Goal: Task Accomplishment & Management: Manage account settings

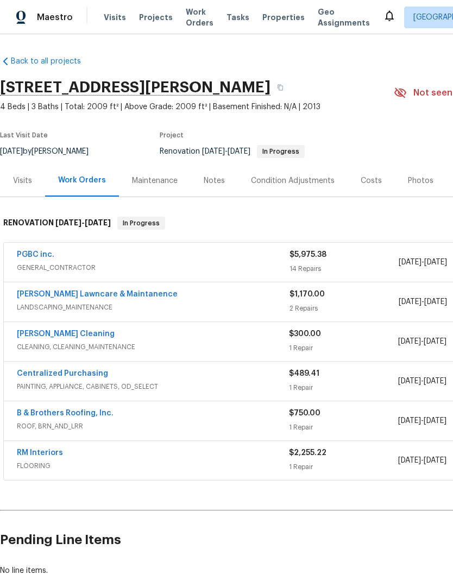
click at [208, 265] on span "GENERAL_CONTRACTOR" at bounding box center [153, 267] width 273 height 11
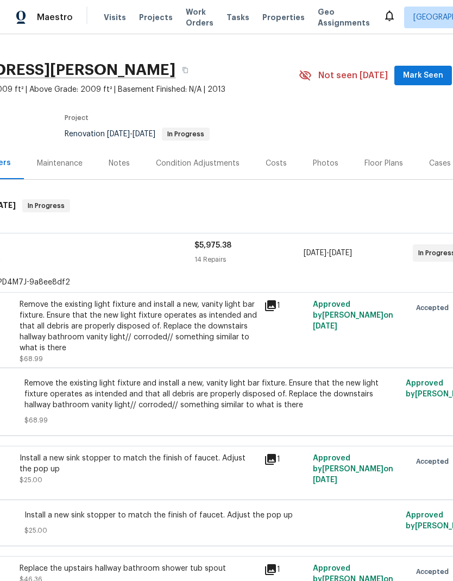
scroll to position [17, 96]
click at [142, 253] on span "GENERAL_CONTRACTOR" at bounding box center [57, 258] width 273 height 11
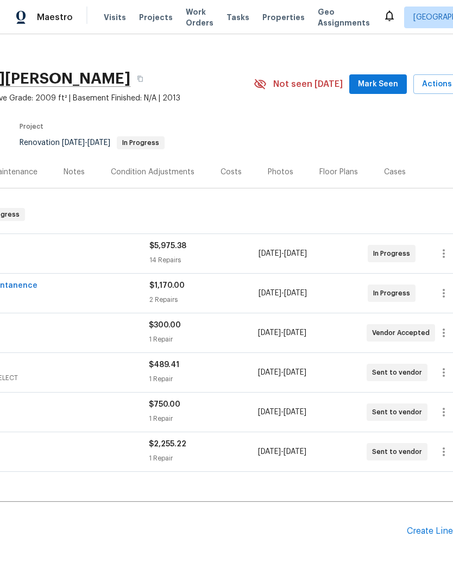
scroll to position [7, 142]
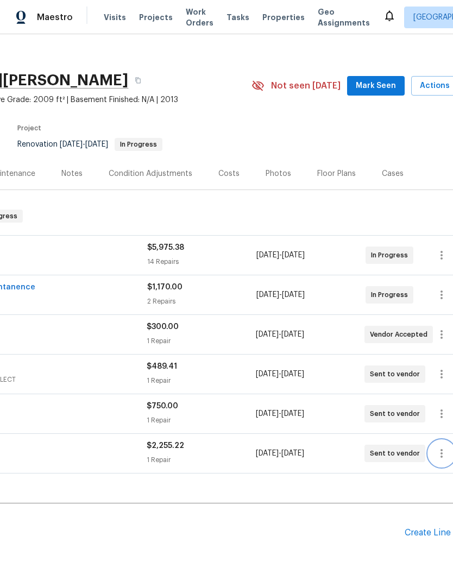
click at [441, 447] on icon "button" at bounding box center [441, 453] width 13 height 13
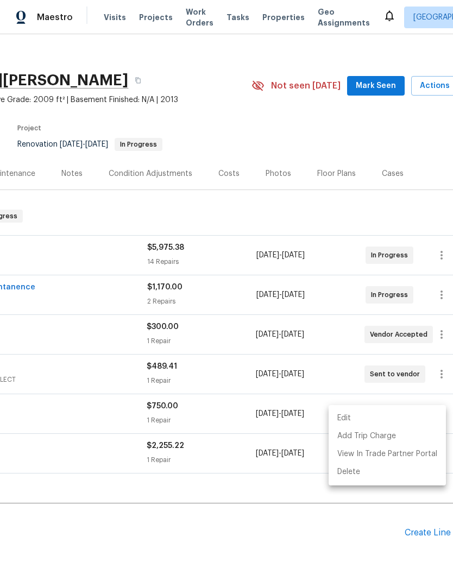
click at [406, 417] on li "Edit" at bounding box center [387, 419] width 117 height 18
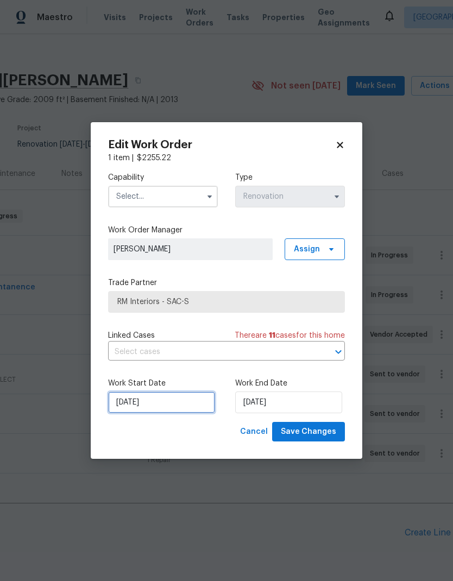
click at [179, 407] on input "9/18/2025" at bounding box center [161, 403] width 107 height 22
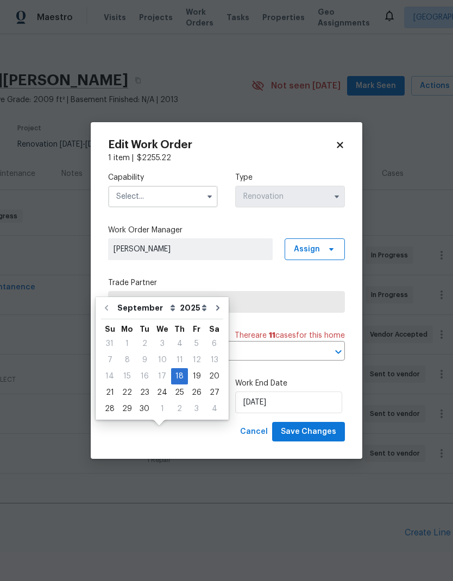
scroll to position [40, 0]
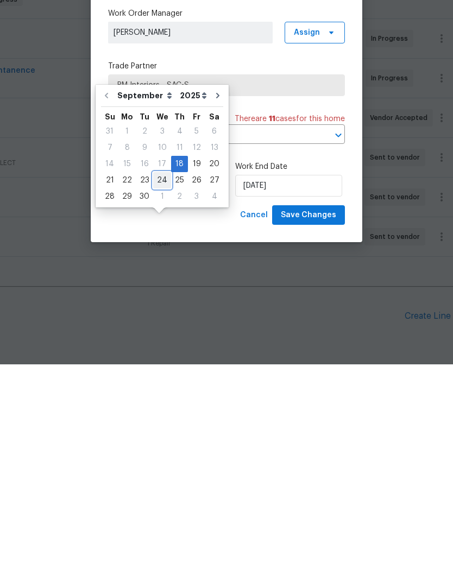
click at [161, 390] on div "24" at bounding box center [162, 397] width 18 height 15
type input "9/24/2025"
type input "[DATE]"
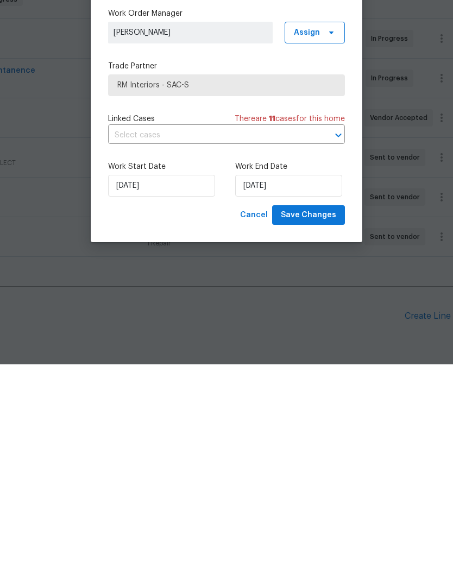
scroll to position [43, 0]
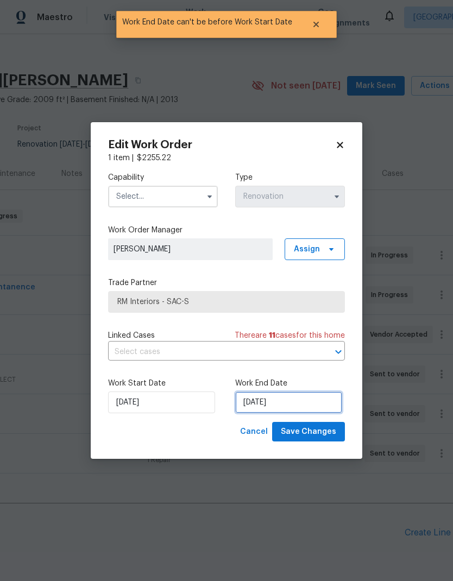
click at [285, 404] on input "[DATE]" at bounding box center [288, 403] width 107 height 22
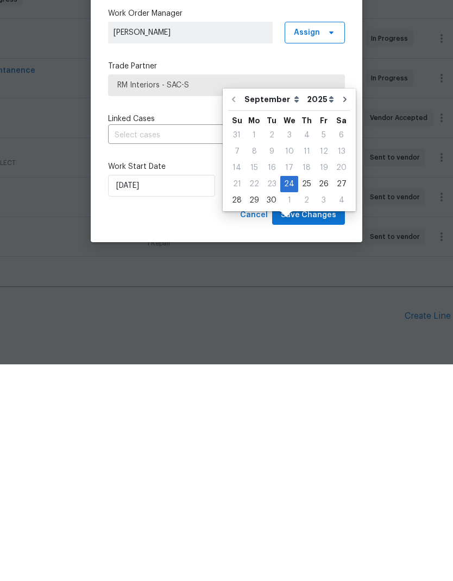
click at [219, 422] on div "Cancel Save Changes" at bounding box center [226, 432] width 237 height 20
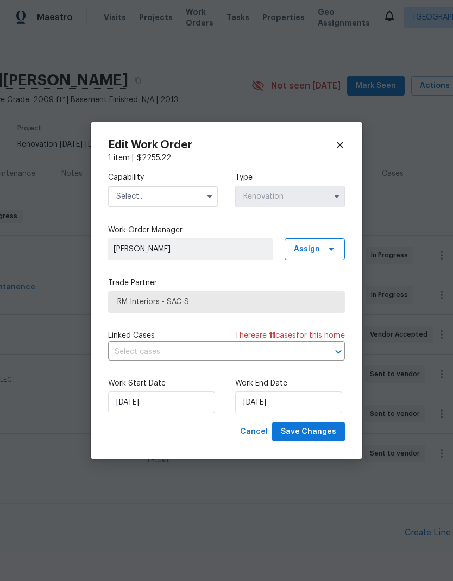
click at [190, 201] on input "text" at bounding box center [163, 197] width 110 height 22
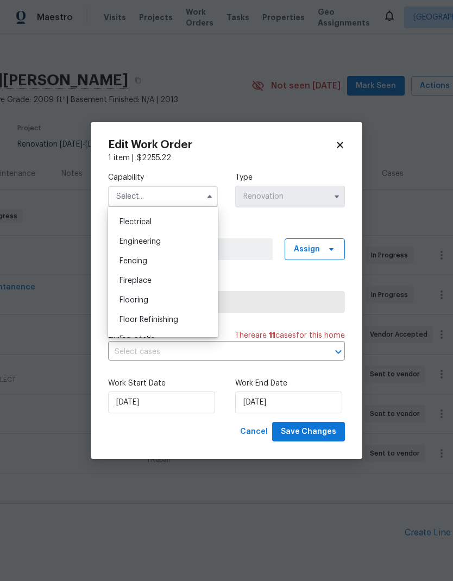
scroll to position [341, 0]
click at [149, 300] on div "Flooring" at bounding box center [163, 300] width 104 height 20
type input "Flooring"
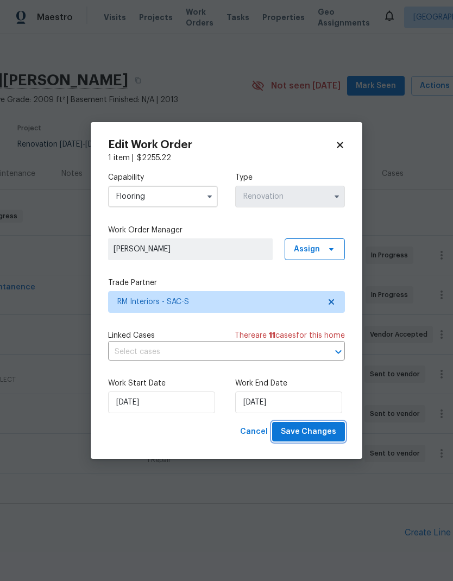
click at [323, 432] on span "Save Changes" at bounding box center [308, 432] width 55 height 14
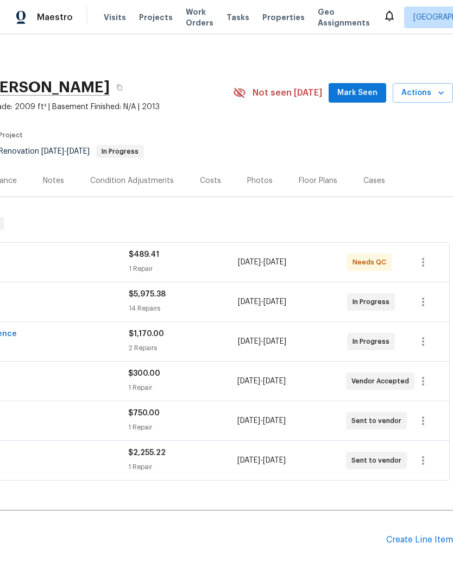
scroll to position [0, 161]
click at [427, 382] on icon "button" at bounding box center [423, 381] width 13 height 13
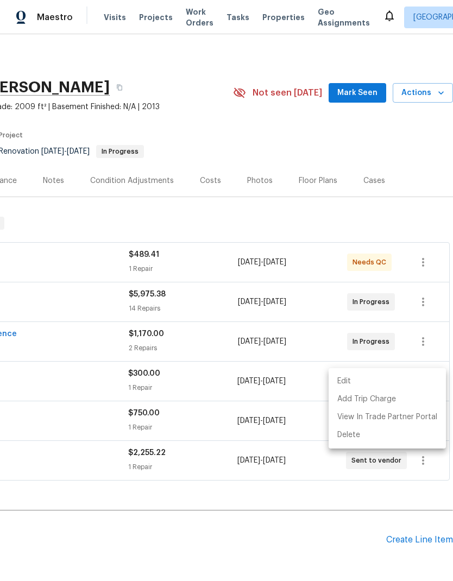
click at [407, 380] on li "Edit" at bounding box center [387, 382] width 117 height 18
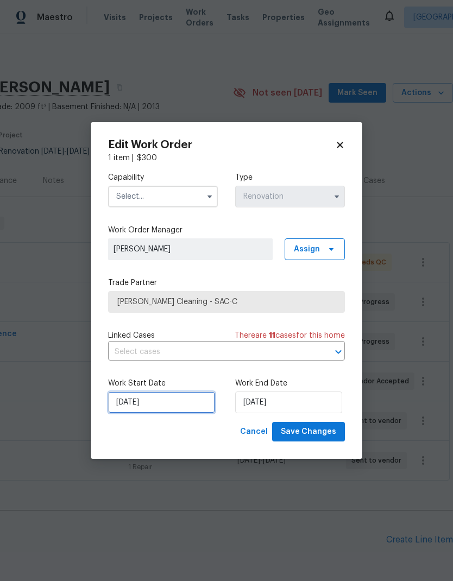
click at [174, 406] on input "9/18/2025" at bounding box center [161, 403] width 107 height 22
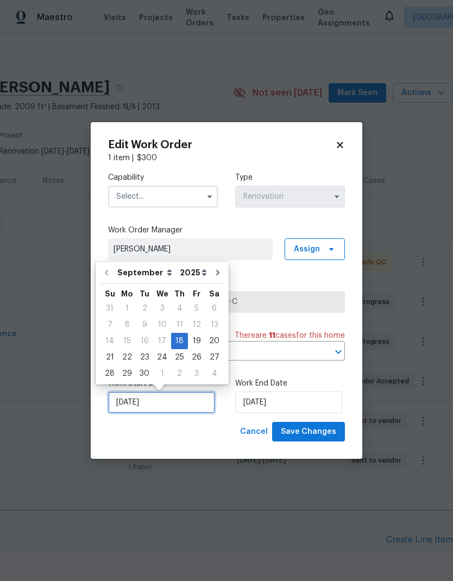
scroll to position [4, 0]
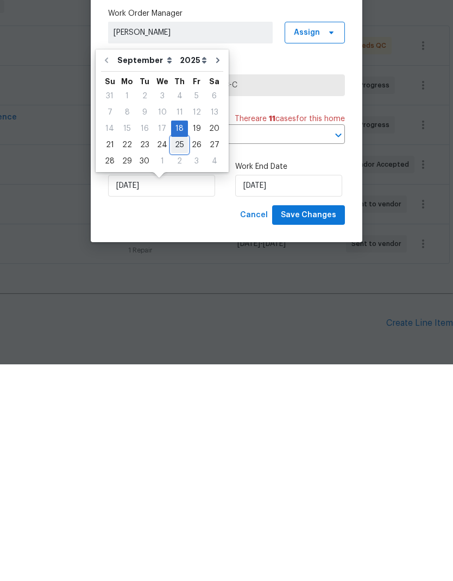
click at [180, 354] on div "25" at bounding box center [179, 361] width 17 height 15
type input "[DATE]"
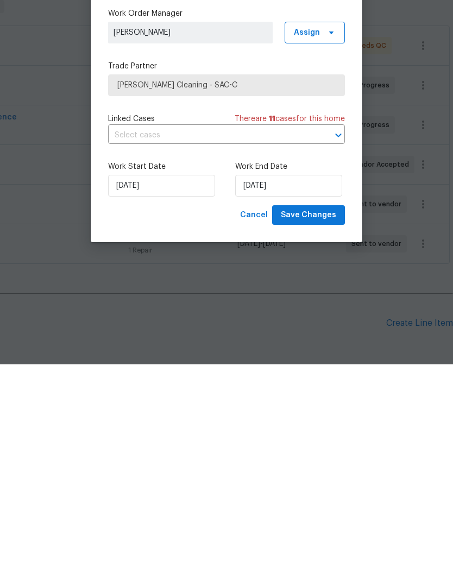
type input "[DATE]"
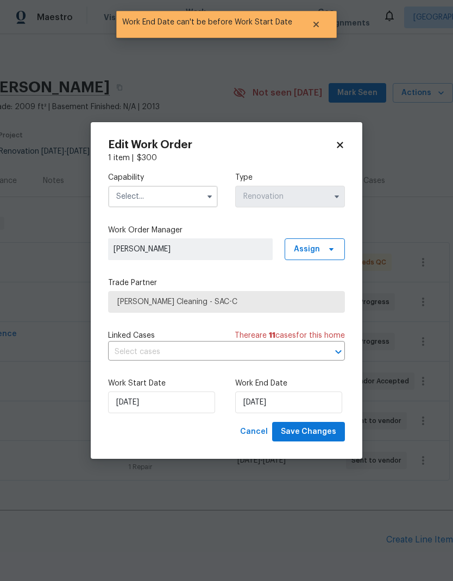
click at [196, 193] on input "text" at bounding box center [163, 197] width 110 height 22
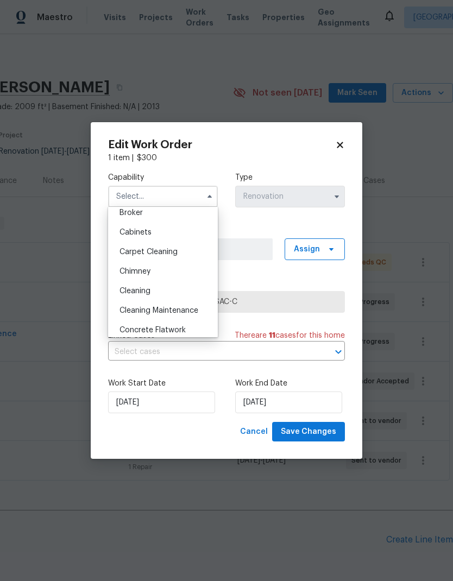
scroll to position [106, 0]
click at [152, 272] on div "Cleaning" at bounding box center [163, 270] width 104 height 20
type input "Cleaning"
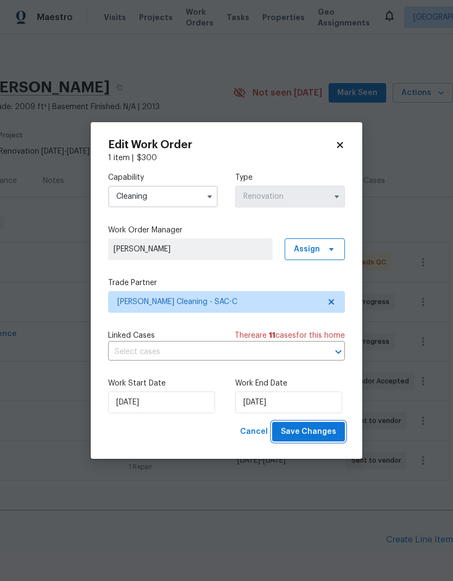
click at [320, 434] on span "Save Changes" at bounding box center [308, 432] width 55 height 14
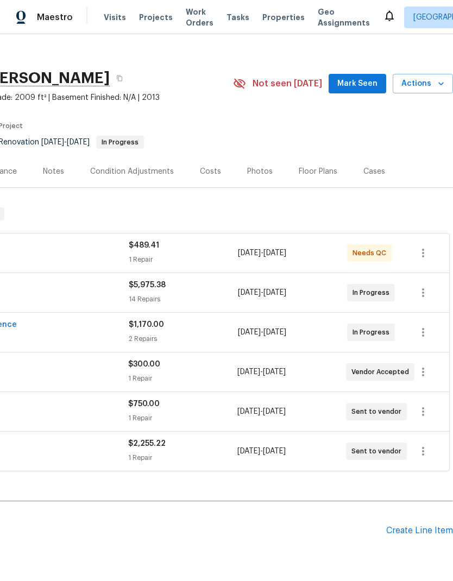
scroll to position [9, 161]
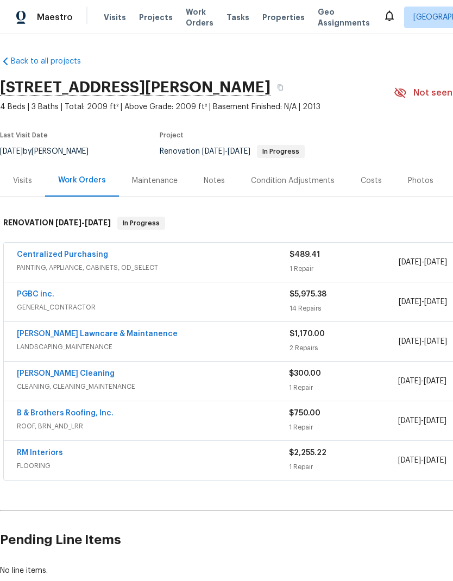
click at [57, 452] on link "RM Interiors" at bounding box center [40, 453] width 46 height 8
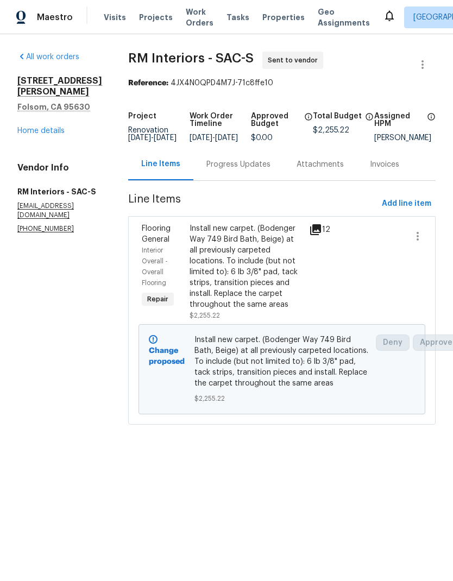
click at [44, 127] on link "Home details" at bounding box center [40, 131] width 47 height 8
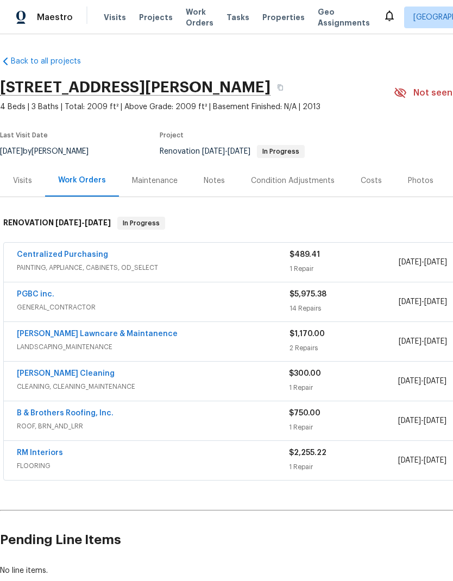
click at [368, 177] on div "Costs" at bounding box center [371, 180] width 21 height 11
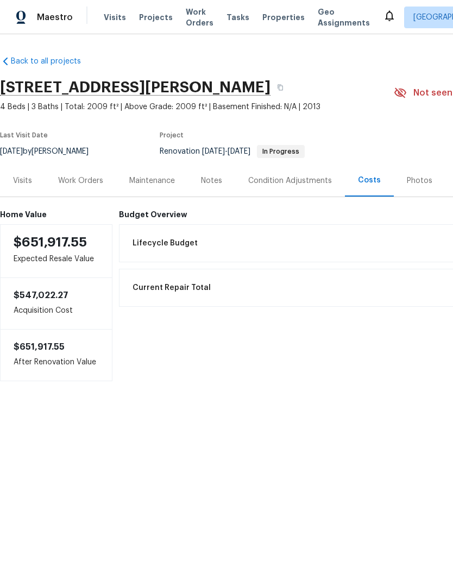
click at [222, 178] on div "Notes" at bounding box center [211, 181] width 47 height 32
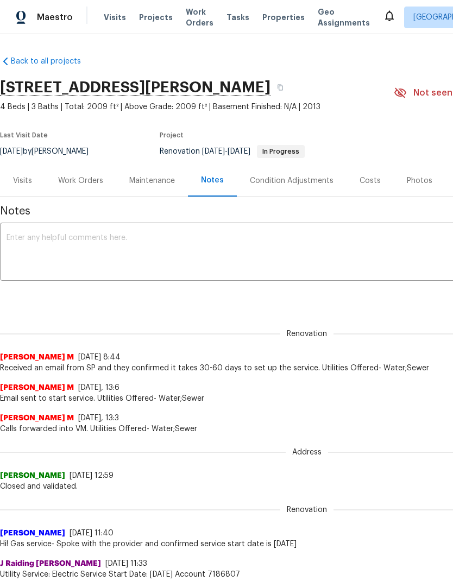
click at [89, 179] on div "Work Orders" at bounding box center [80, 180] width 45 height 11
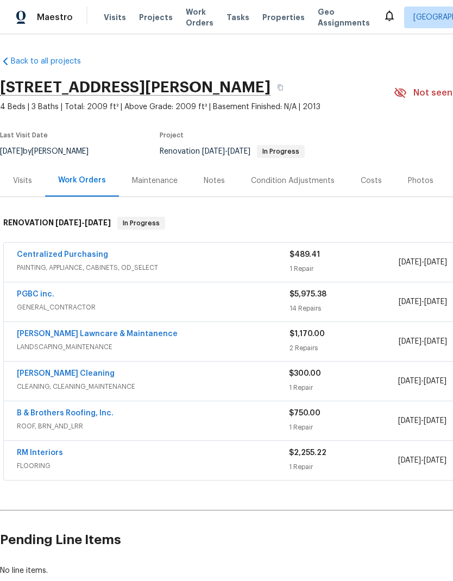
click at [51, 452] on link "RM Interiors" at bounding box center [40, 453] width 46 height 8
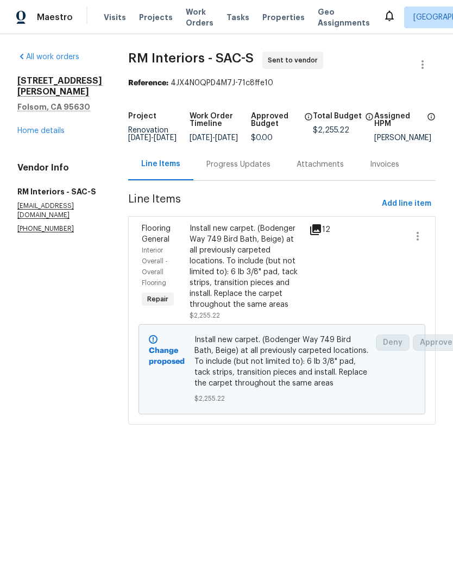
click at [259, 170] on div "Progress Updates" at bounding box center [238, 164] width 64 height 11
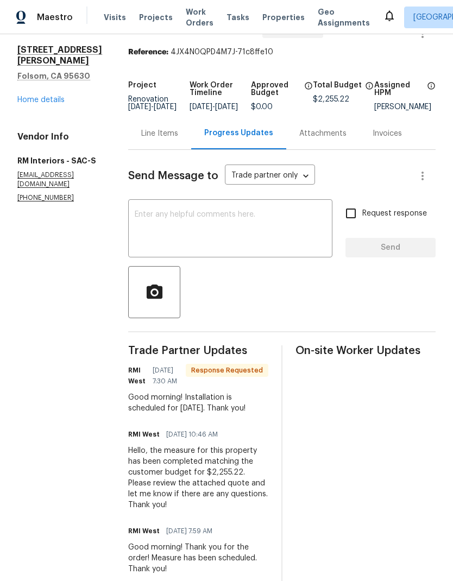
scroll to position [30, 0]
click at [205, 227] on textarea at bounding box center [230, 230] width 191 height 38
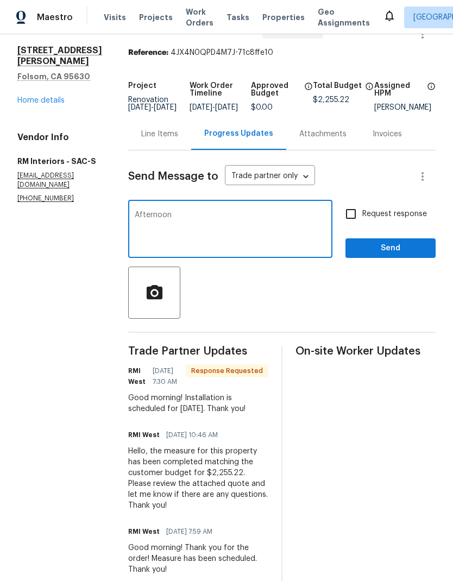
type textarea "Afternoon"
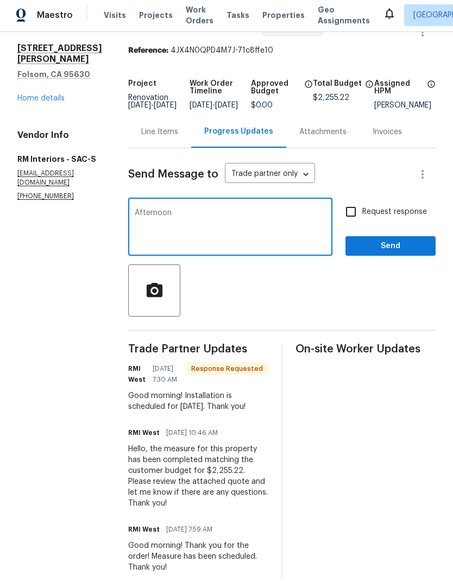
scroll to position [0, 0]
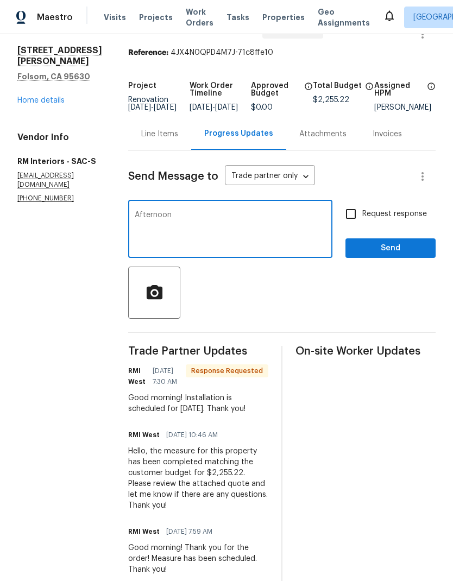
click at [57, 97] on link "Home details" at bounding box center [40, 101] width 47 height 8
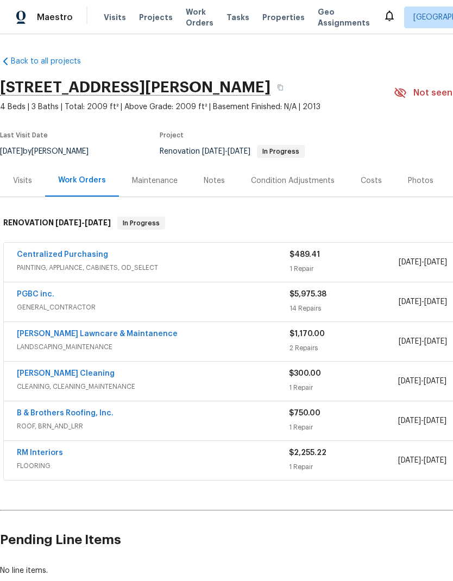
click at [41, 455] on link "RM Interiors" at bounding box center [40, 453] width 46 height 8
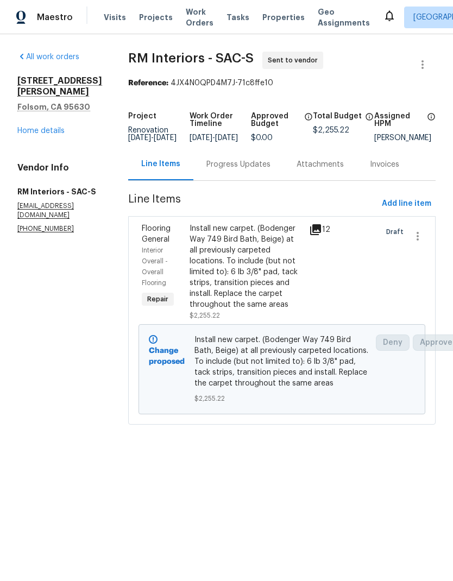
click at [259, 169] on div "Progress Updates" at bounding box center [238, 164] width 64 height 11
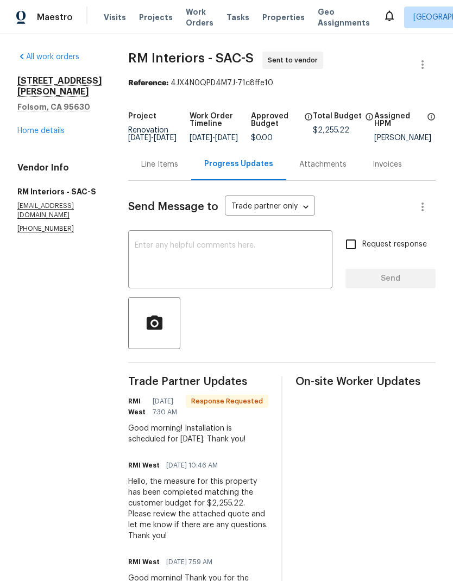
click at [233, 250] on textarea at bounding box center [230, 261] width 191 height 38
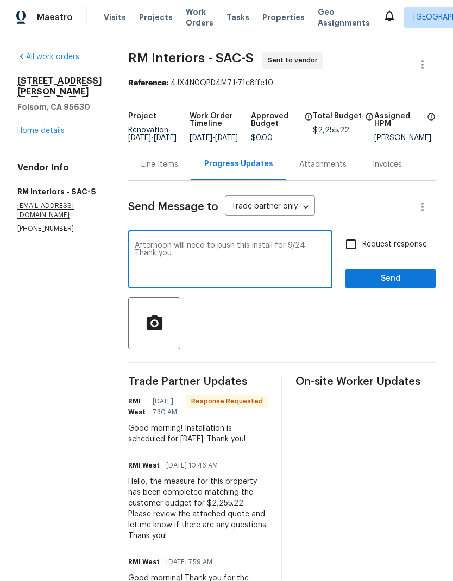
type textarea "Afternoon will need to push this install for 9/24. Thank you"
click at [411, 286] on span "Send" at bounding box center [390, 279] width 73 height 14
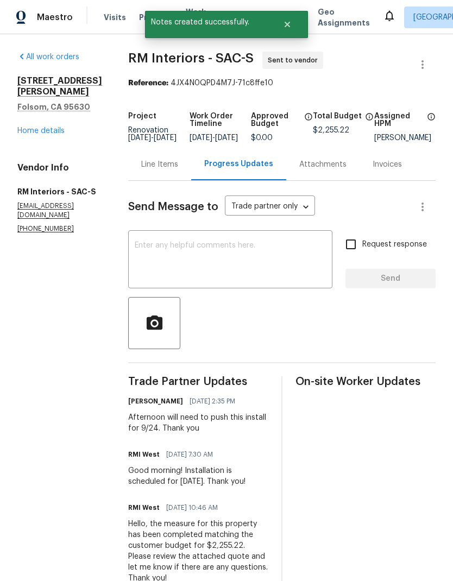
click at [50, 127] on link "Home details" at bounding box center [40, 131] width 47 height 8
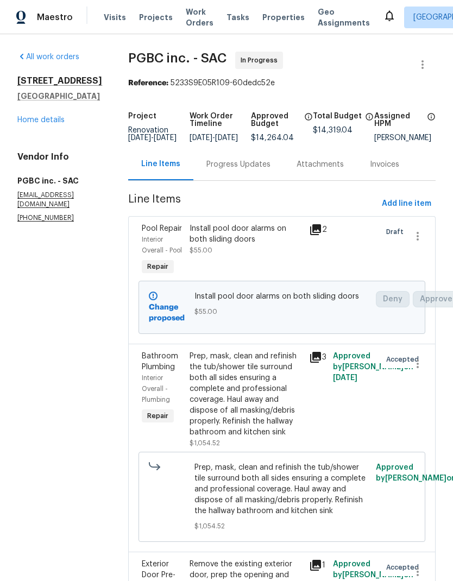
click at [53, 124] on link "Home details" at bounding box center [40, 120] width 47 height 8
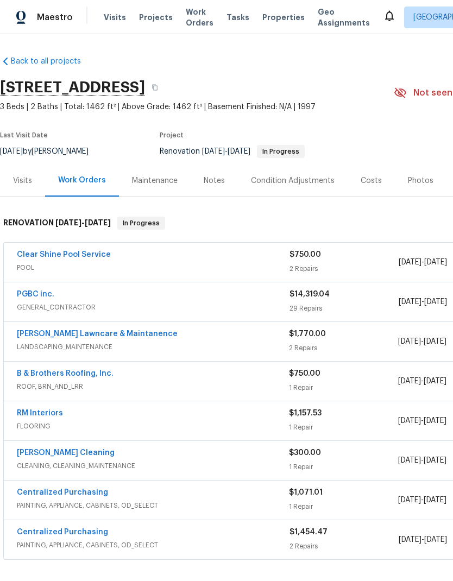
click at [53, 413] on link "RM Interiors" at bounding box center [40, 414] width 46 height 8
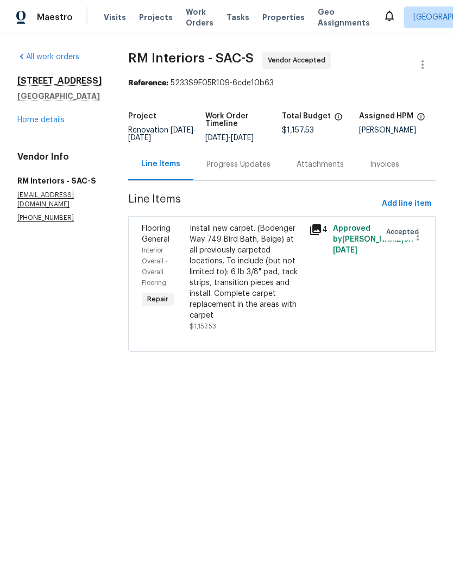
click at [55, 123] on link "Home details" at bounding box center [40, 120] width 47 height 8
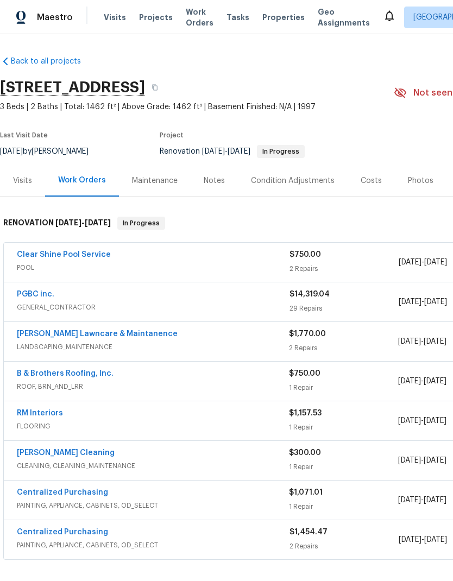
click at [45, 297] on link "PGBC inc." at bounding box center [35, 295] width 37 height 8
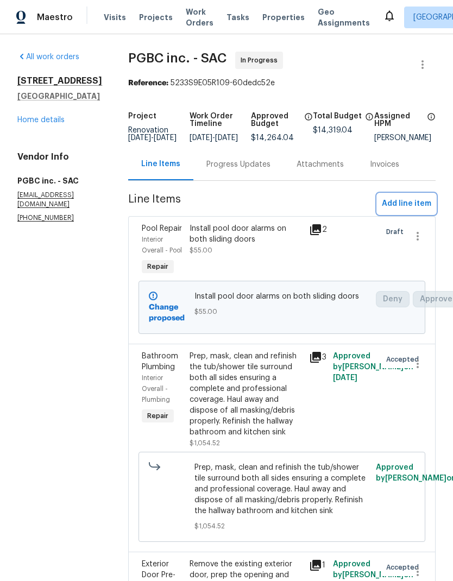
click at [412, 209] on span "Add line item" at bounding box center [406, 204] width 49 height 14
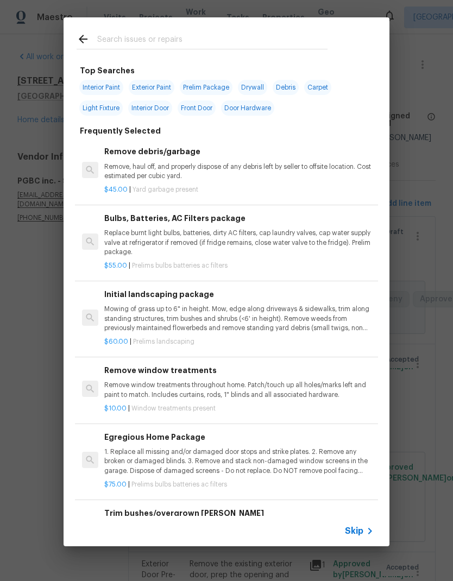
click at [148, 37] on input "text" at bounding box center [212, 41] width 230 height 16
type input "Appli"
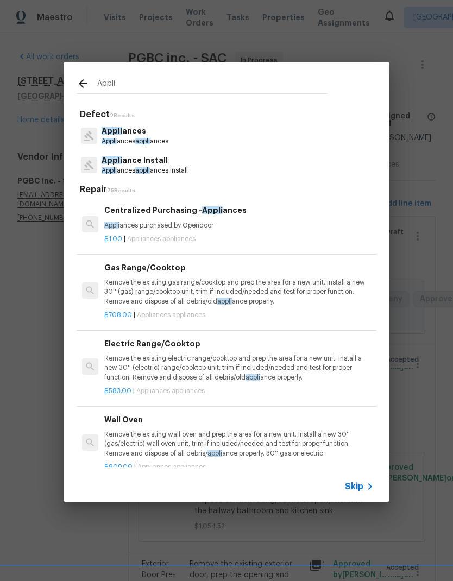
click at [159, 162] on p "Appli ance Install" at bounding box center [145, 160] width 86 height 11
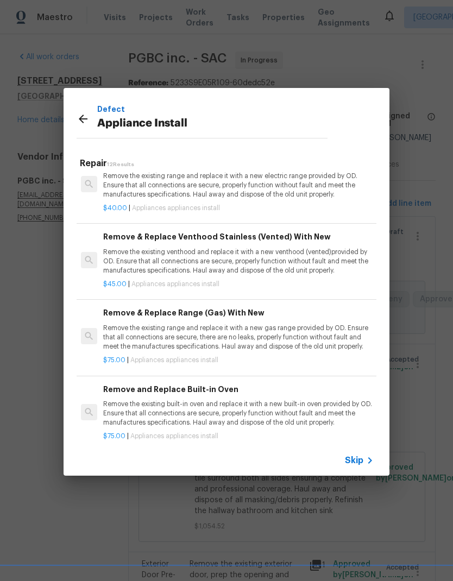
scroll to position [480, 1]
click at [229, 324] on p "Remove the existing range and replace it with a new gas range provided by OD. E…" at bounding box center [238, 337] width 269 height 28
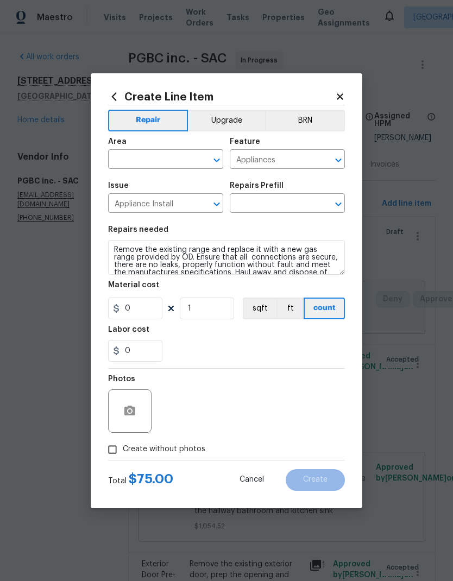
type input "Remove & Replace Range (Gas) With New $75.00"
type input "75"
click at [158, 160] on input "text" at bounding box center [150, 160] width 85 height 17
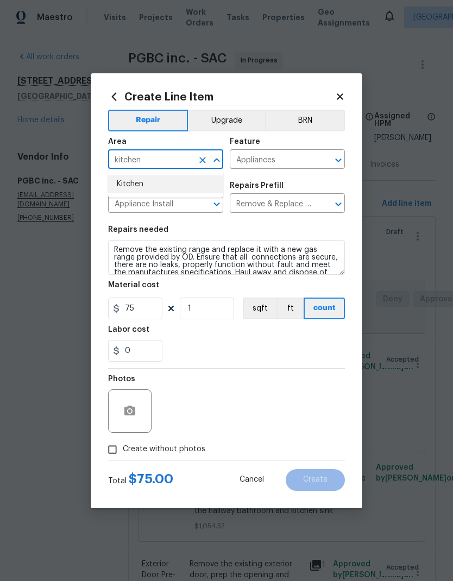
click at [158, 186] on li "Kitchen" at bounding box center [165, 184] width 115 height 18
type input "Kitchen"
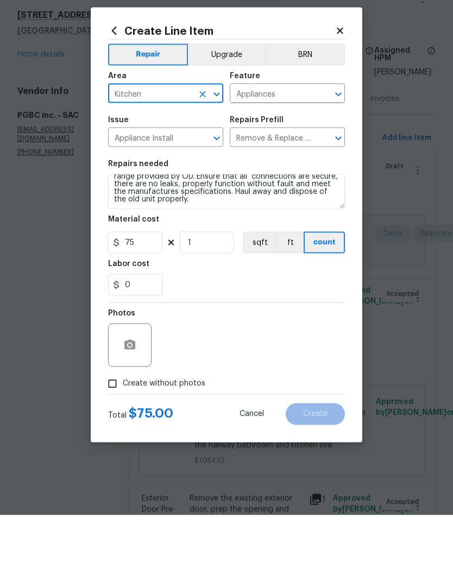
scroll to position [15, 0]
click at [312, 240] on textarea "Remove the existing range and replace it with a new gas range provided by OD. E…" at bounding box center [226, 257] width 237 height 35
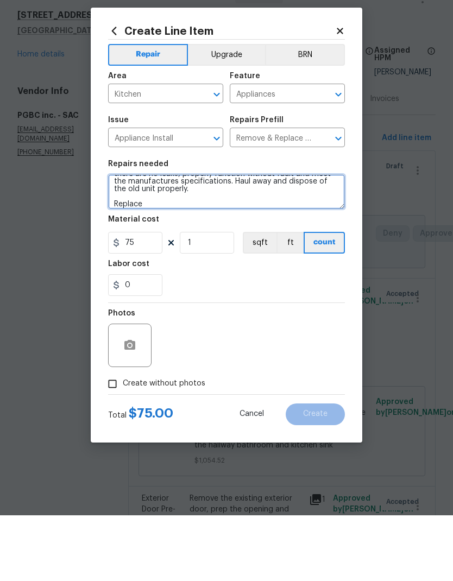
scroll to position [26, 0]
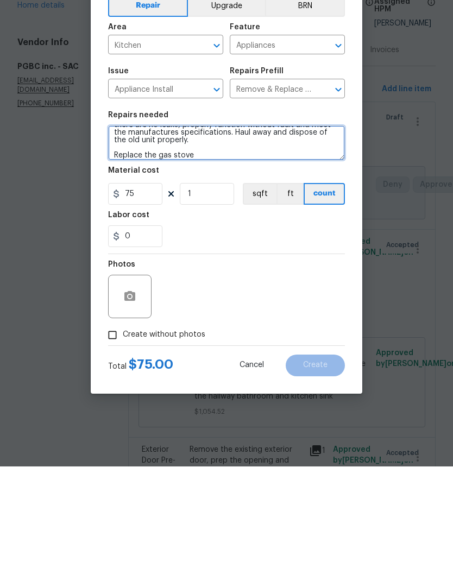
type textarea "Remove the existing range and replace it with a new gas range provided by OD. E…"
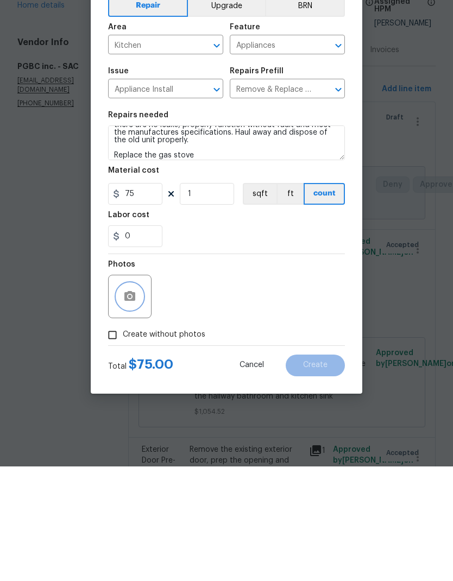
click at [132, 398] on button "button" at bounding box center [130, 411] width 26 height 26
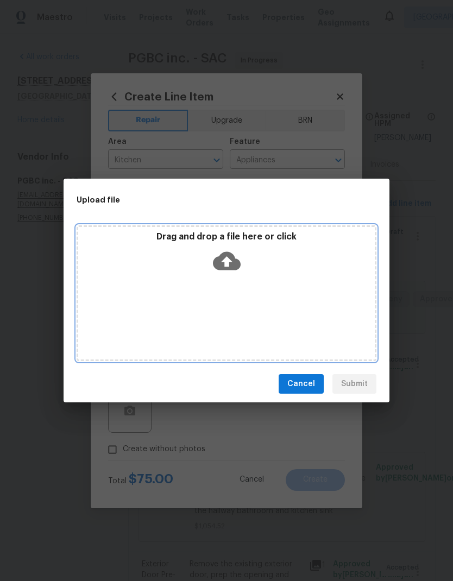
click at [240, 259] on icon at bounding box center [227, 261] width 28 height 28
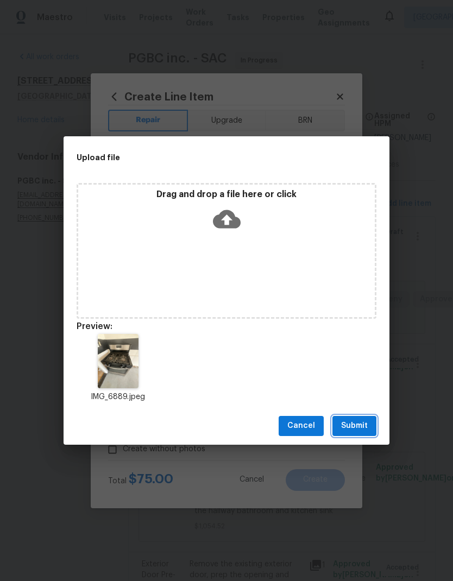
click at [356, 436] on button "Submit" at bounding box center [354, 426] width 44 height 20
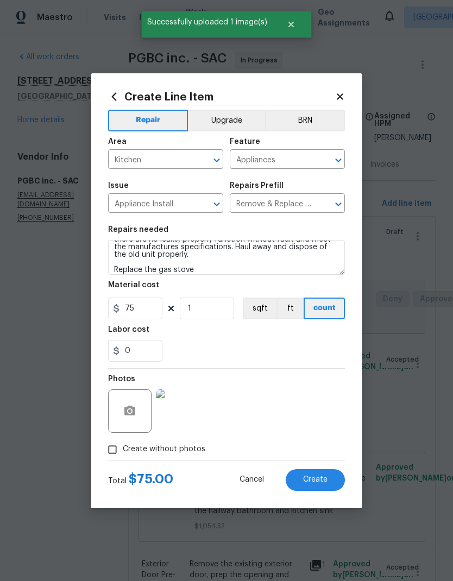
click at [324, 481] on span "Create" at bounding box center [315, 480] width 24 height 8
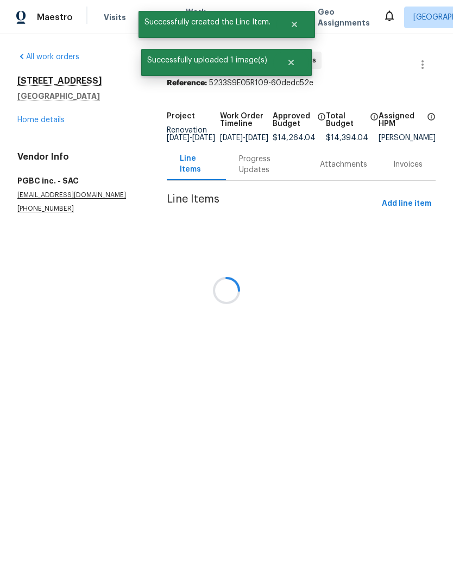
scroll to position [0, 0]
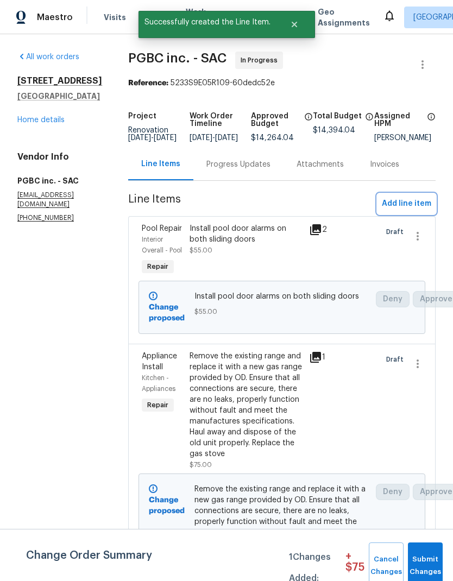
click at [422, 206] on span "Add line item" at bounding box center [406, 204] width 49 height 14
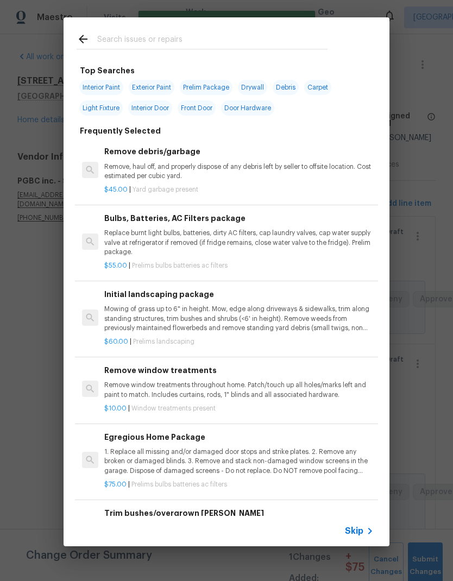
click at [161, 40] on input "text" at bounding box center [212, 41] width 230 height 16
type input "Appliance"
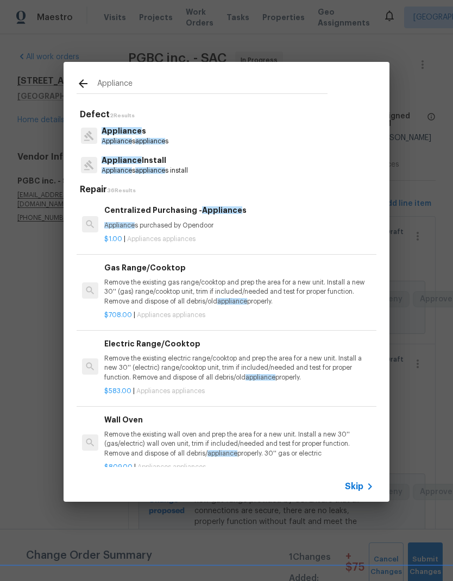
click at [170, 167] on p "Appliance s appliance s install" at bounding box center [145, 170] width 86 height 9
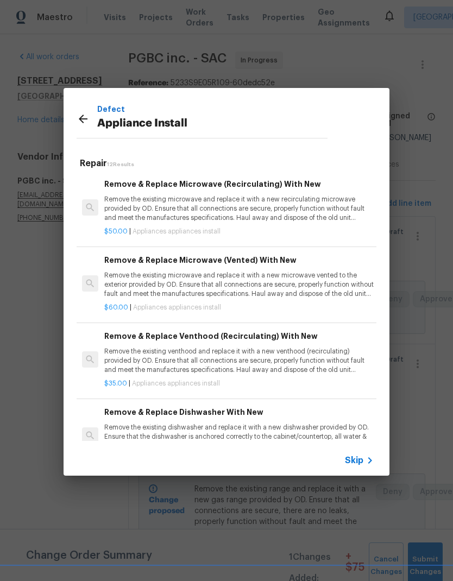
click at [209, 267] on div "Remove & Replace Microwave (Vented) With New Remove the existing microwave and …" at bounding box center [238, 276] width 269 height 45
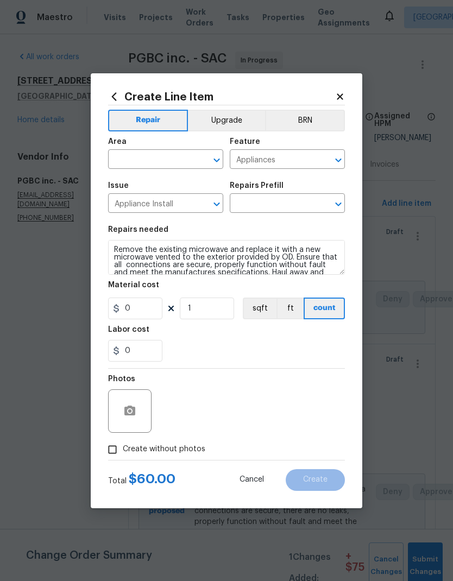
type input "Remove & Replace Microwave (Vented) With New $60.00"
click at [147, 311] on input "60" at bounding box center [135, 309] width 54 height 22
click at [197, 152] on div "​" at bounding box center [165, 160] width 115 height 17
type input "75"
click at [143, 187] on li "Kitchen" at bounding box center [165, 184] width 115 height 18
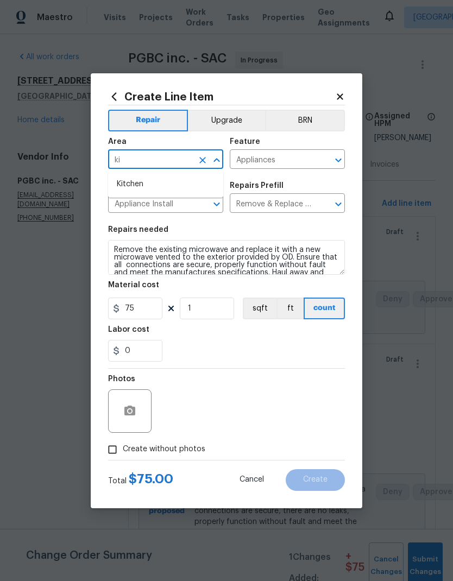
type input "Kitchen"
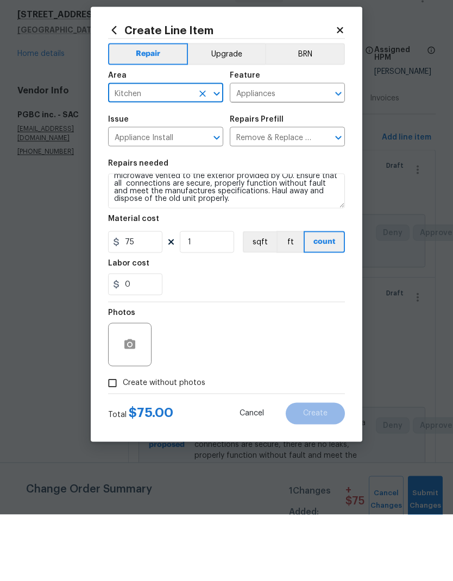
scroll to position [15, 0]
click at [271, 240] on textarea "Remove the existing microwave and replace it with a new microwave vented to the…" at bounding box center [226, 257] width 237 height 35
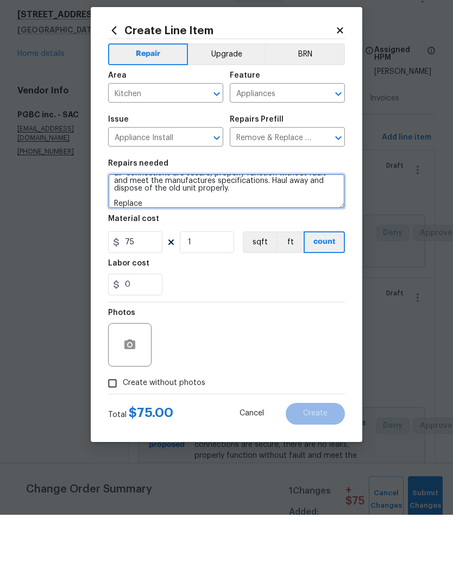
scroll to position [26, 0]
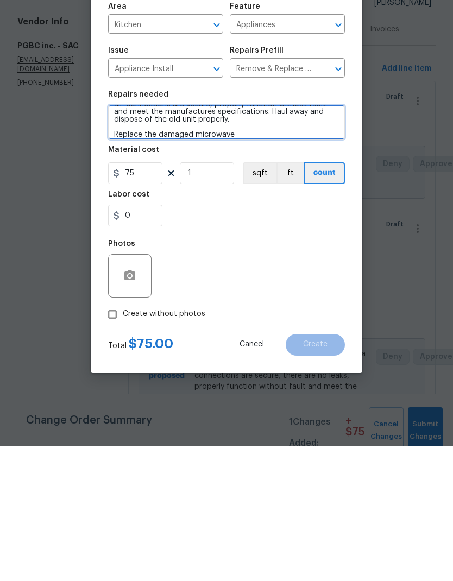
type textarea "Remove the existing microwave and replace it with a new microwave vented to the…"
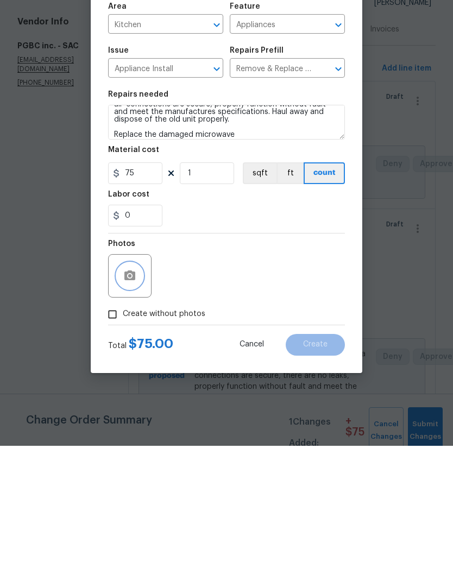
click at [140, 398] on button "button" at bounding box center [130, 411] width 26 height 26
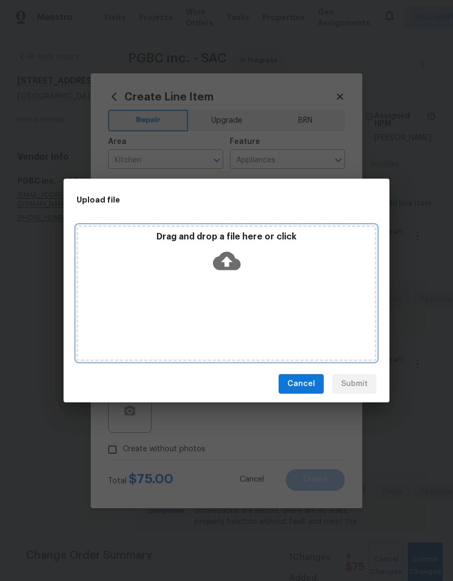
click at [238, 262] on icon at bounding box center [227, 261] width 28 height 18
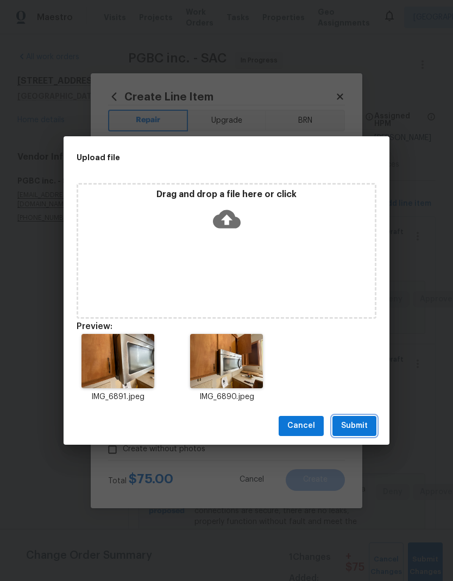
click at [360, 429] on span "Submit" at bounding box center [354, 426] width 27 height 14
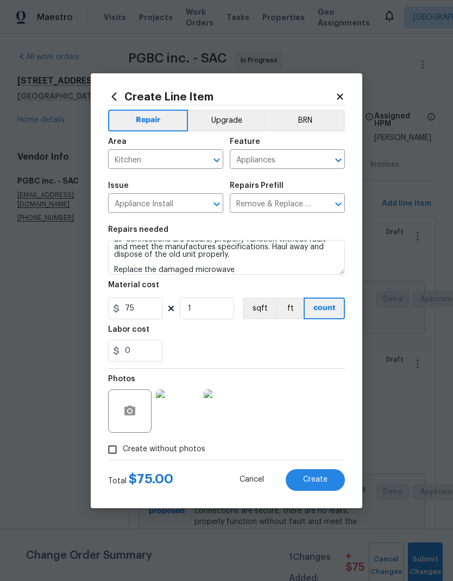
click at [322, 482] on span "Create" at bounding box center [315, 480] width 24 height 8
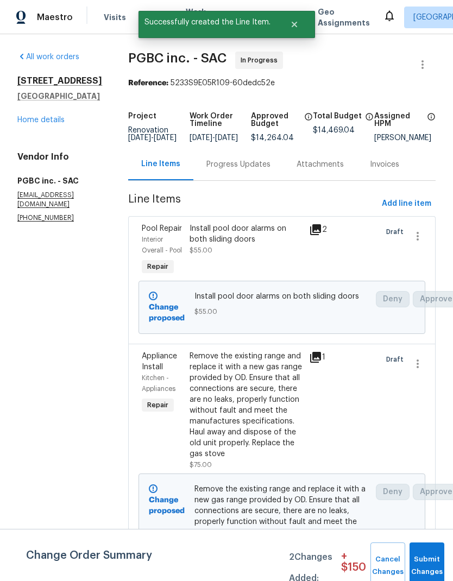
scroll to position [0, 0]
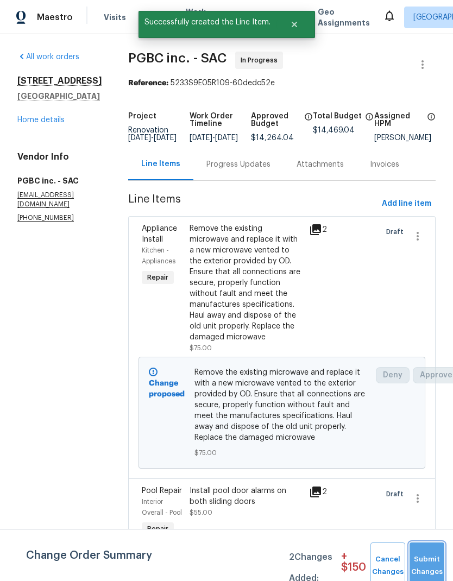
click at [435, 558] on button "Submit Changes" at bounding box center [427, 566] width 35 height 47
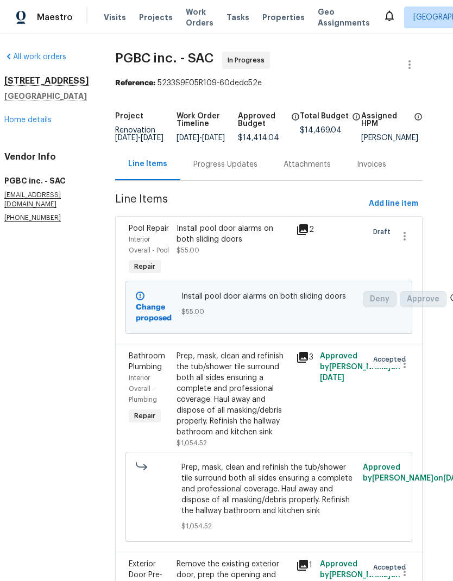
scroll to position [0, 12]
click at [448, 273] on div "All work orders 8977 Carlisle Ave Sacramento, CA 95829 Home details Vendor Info…" at bounding box center [226, 307] width 453 height 547
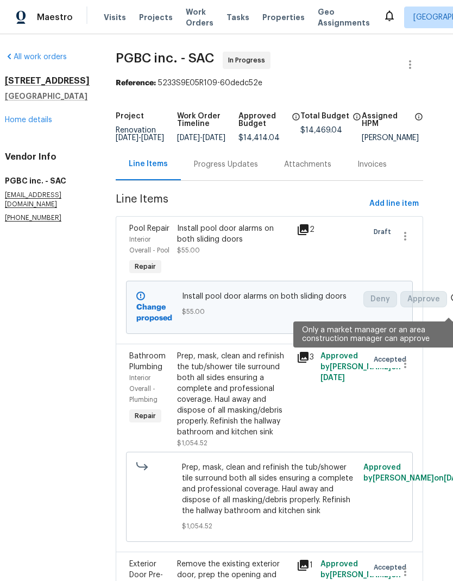
click at [447, 273] on div "All work orders 8977 Carlisle Ave Sacramento, CA 95829 Home details Vendor Info…" at bounding box center [226, 307] width 453 height 547
click at [450, 293] on icon at bounding box center [454, 297] width 9 height 9
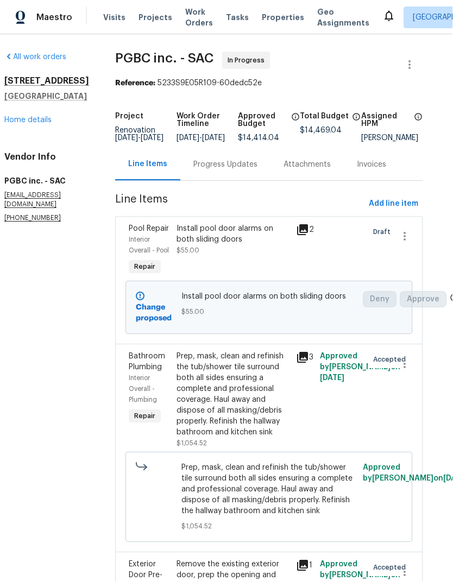
scroll to position [43, 0]
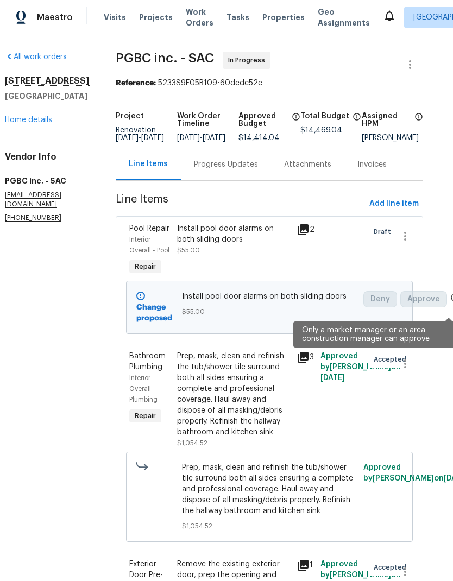
click at [450, 293] on icon at bounding box center [454, 297] width 9 height 9
click at [440, 291] on span "Approve" at bounding box center [423, 299] width 47 height 16
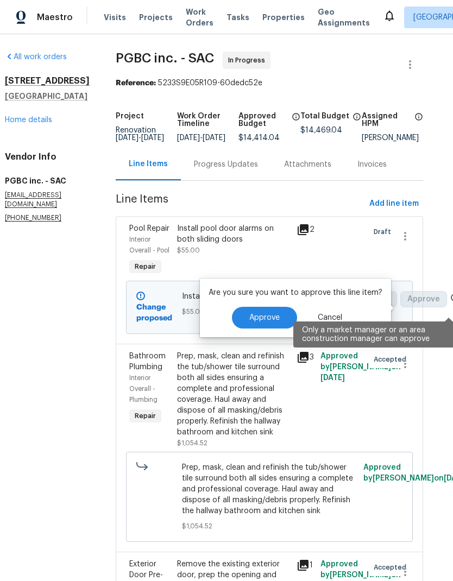
click at [271, 307] on button "Approve" at bounding box center [264, 318] width 65 height 22
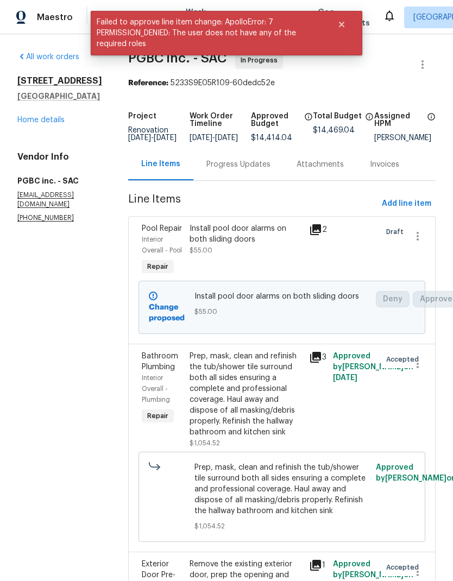
scroll to position [0, 0]
click at [46, 116] on link "Home details" at bounding box center [40, 120] width 47 height 8
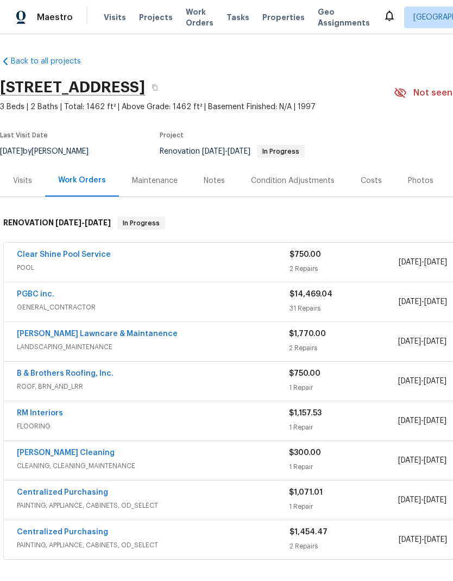
click at [371, 175] on div "Costs" at bounding box center [371, 180] width 21 height 11
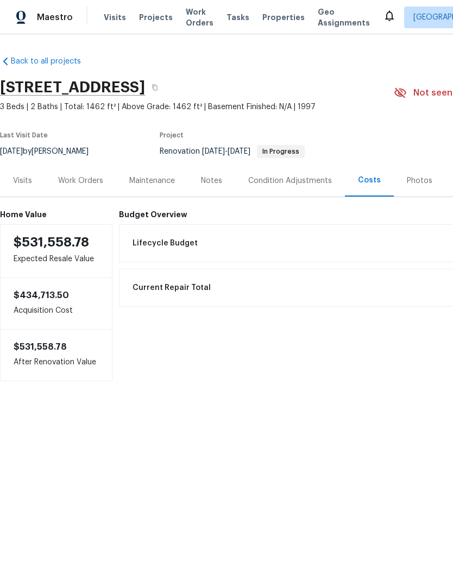
click at [90, 180] on div "Work Orders" at bounding box center [80, 180] width 45 height 11
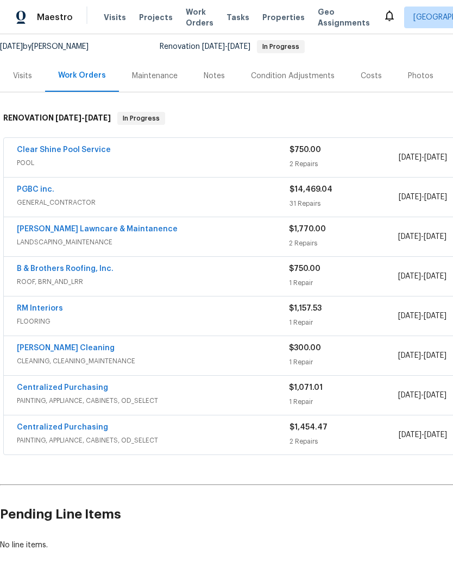
scroll to position [104, 0]
click at [265, 157] on div "Clear Shine Pool Service" at bounding box center [153, 151] width 273 height 13
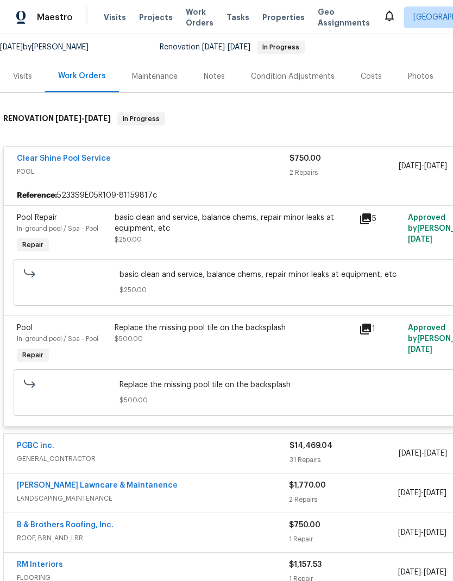
click at [214, 330] on div "Replace the missing pool tile on the backsplash" at bounding box center [234, 328] width 238 height 11
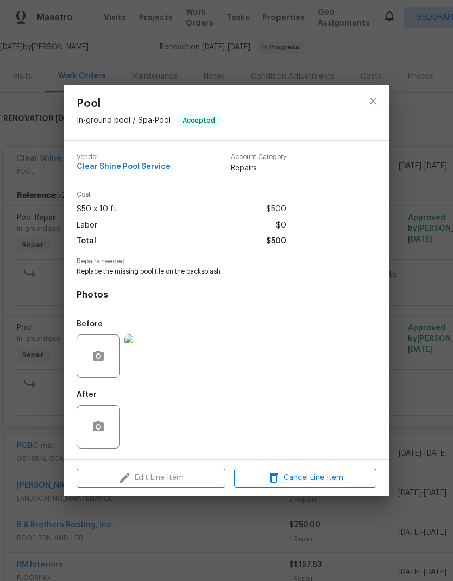
click at [429, 301] on div "Pool In-ground pool / Spa - Pool Accepted Vendor Clear Shine Pool Service Accou…" at bounding box center [226, 290] width 453 height 581
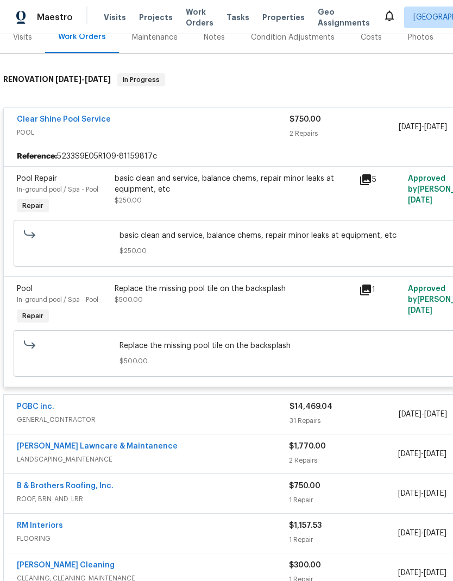
scroll to position [145, 0]
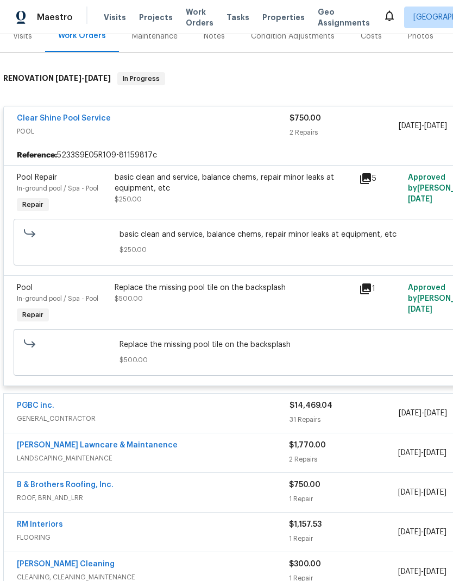
click at [214, 281] on div "Replace the missing pool tile on the backsplash $500.00" at bounding box center [233, 304] width 244 height 50
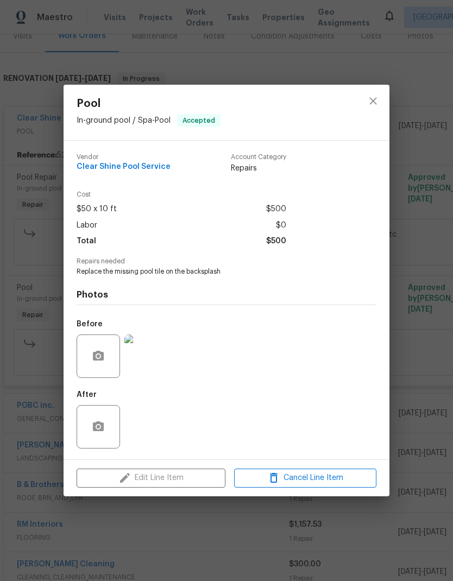
click at [179, 482] on div "Edit Line Item Cancel Line Item" at bounding box center [227, 478] width 326 height 36
click at [378, 103] on icon "close" at bounding box center [373, 101] width 13 height 13
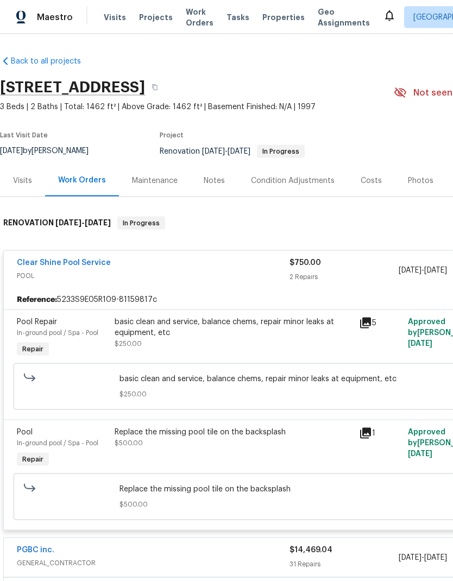
scroll to position [0, 0]
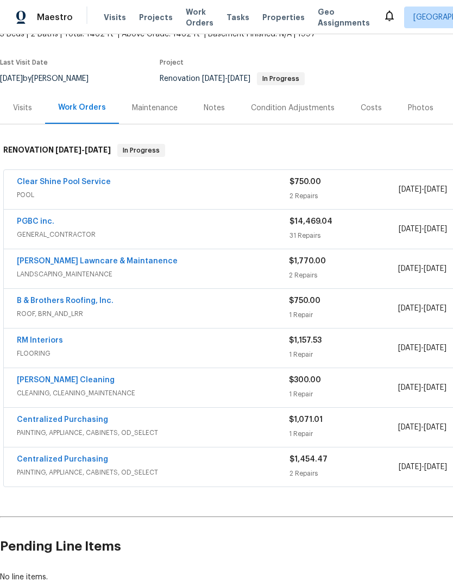
scroll to position [73, 0]
click at [36, 222] on link "PGBC inc." at bounding box center [35, 222] width 37 height 8
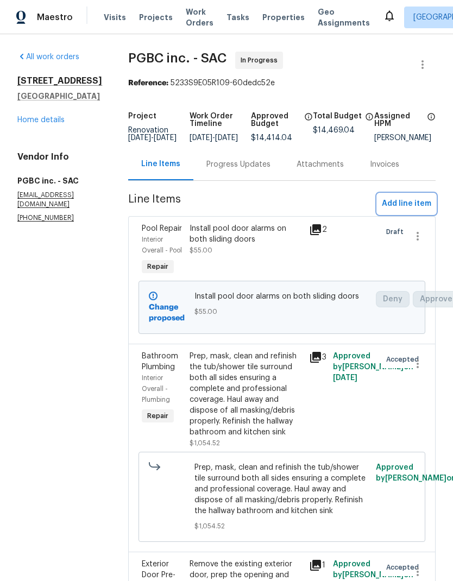
click at [420, 211] on span "Add line item" at bounding box center [406, 204] width 49 height 14
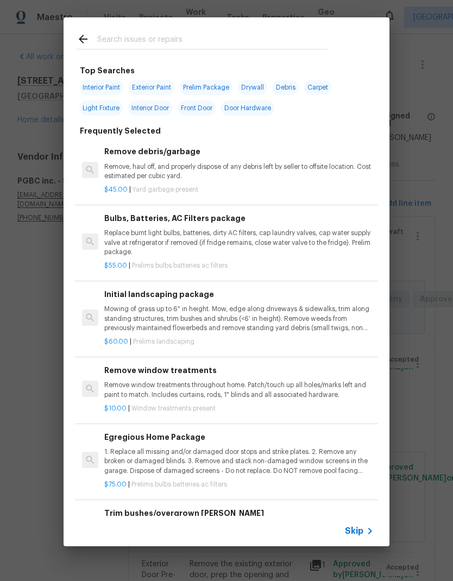
click at [154, 26] on div at bounding box center [202, 38] width 277 height 43
click at [141, 33] on input "text" at bounding box center [212, 41] width 230 height 16
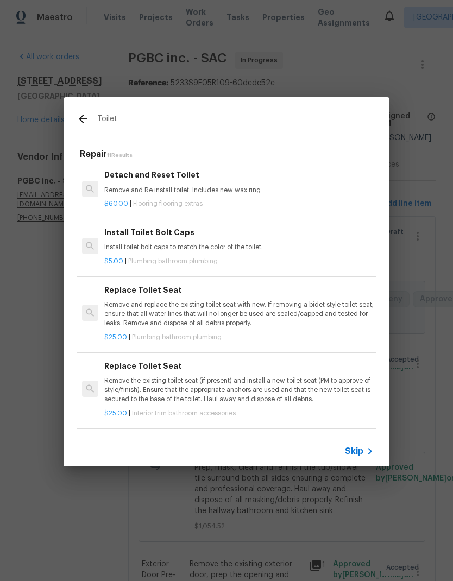
type input "Toilet"
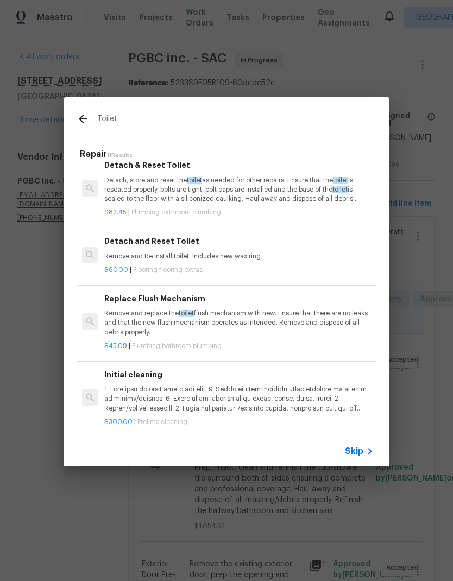
scroll to position [524, 0]
click at [191, 310] on span "toilet" at bounding box center [186, 313] width 15 height 7
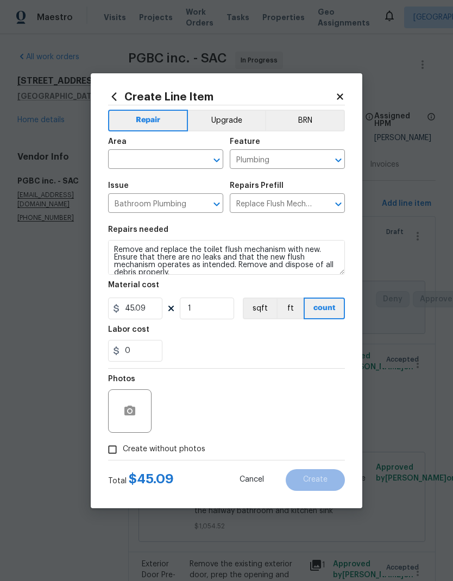
click at [167, 160] on input "text" at bounding box center [150, 160] width 85 height 17
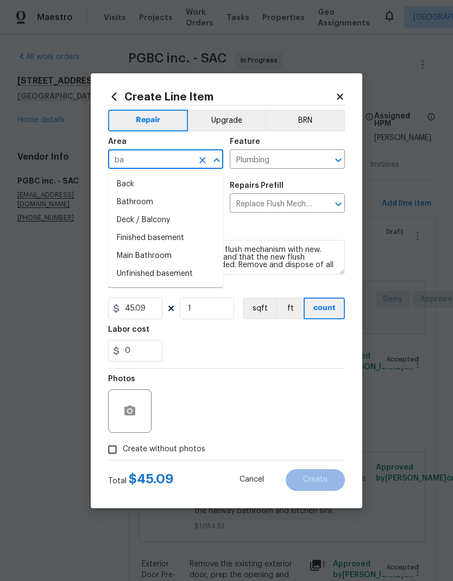
click at [145, 206] on li "Bathroom" at bounding box center [165, 202] width 115 height 18
type input "Bathroom"
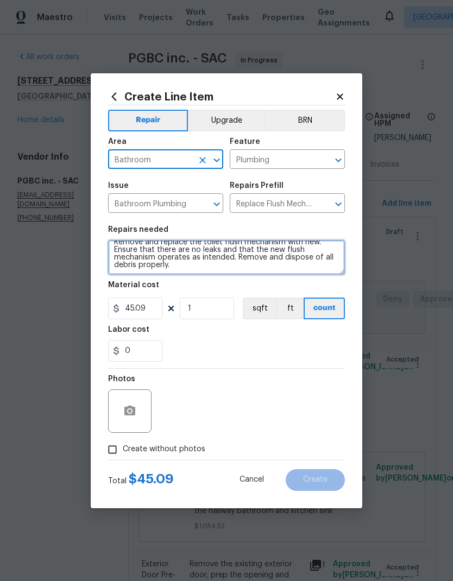
click at [219, 272] on textarea "Remove and replace the toilet flush mechanism with new. Ensure that there are n…" at bounding box center [226, 257] width 237 height 35
click at [194, 268] on textarea "Remove and replace the toilet flush mechanism with new. Ensure that there are n…" at bounding box center [226, 257] width 237 height 35
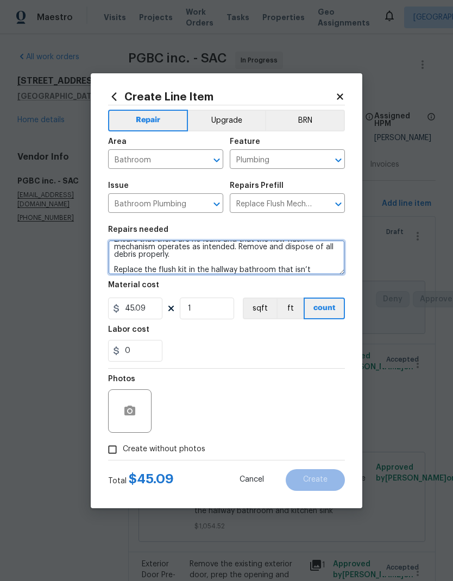
scroll to position [26, 0]
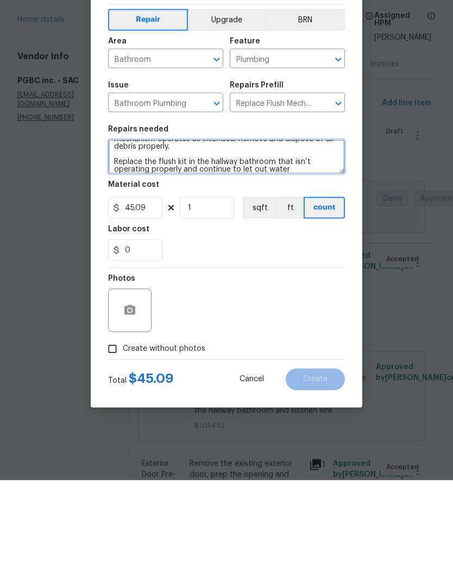
type textarea "Remove and replace the toilet flush mechanism with new. Ensure that there are n…"
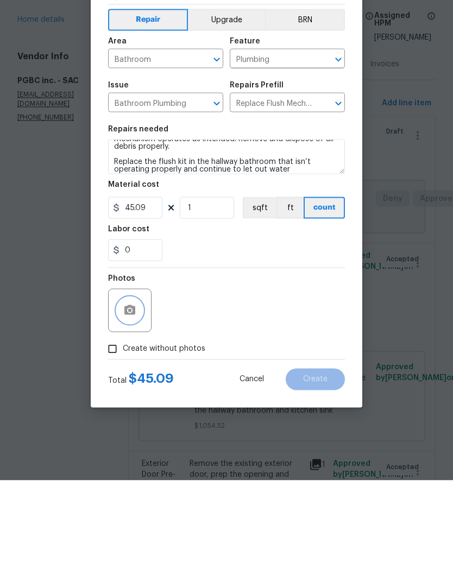
click at [138, 398] on button "button" at bounding box center [130, 411] width 26 height 26
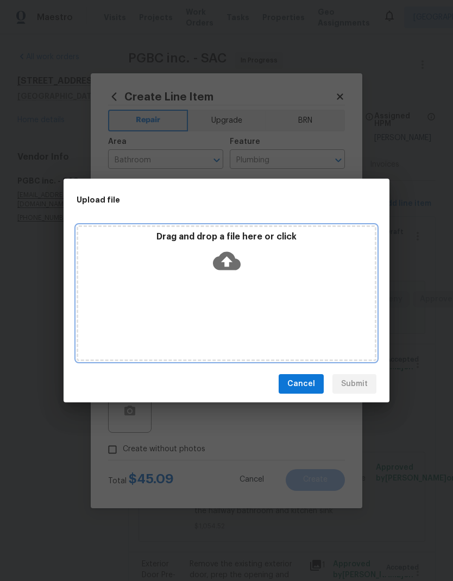
click at [235, 259] on icon at bounding box center [227, 261] width 28 height 18
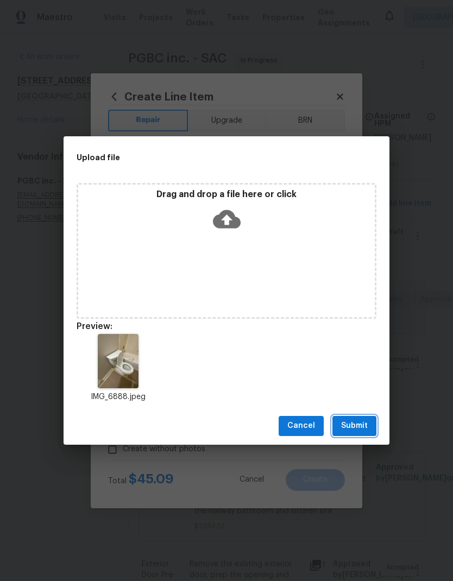
click at [367, 430] on span "Submit" at bounding box center [354, 426] width 27 height 14
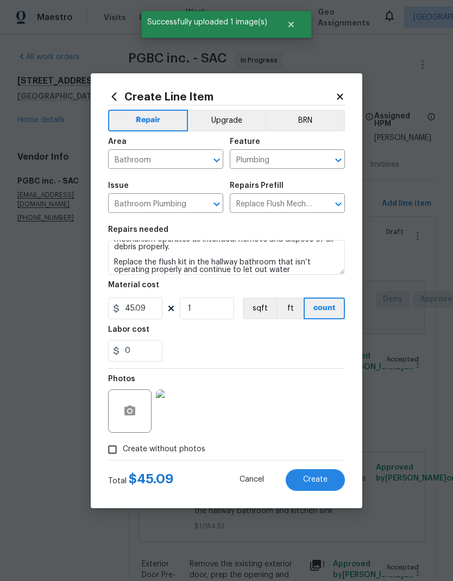
click at [322, 480] on span "Create" at bounding box center [315, 480] width 24 height 8
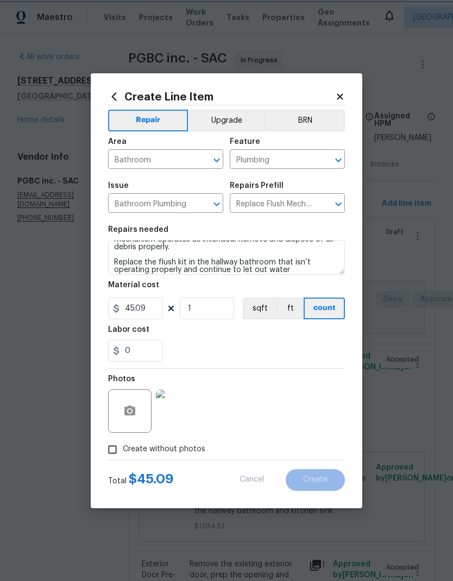
type input "0"
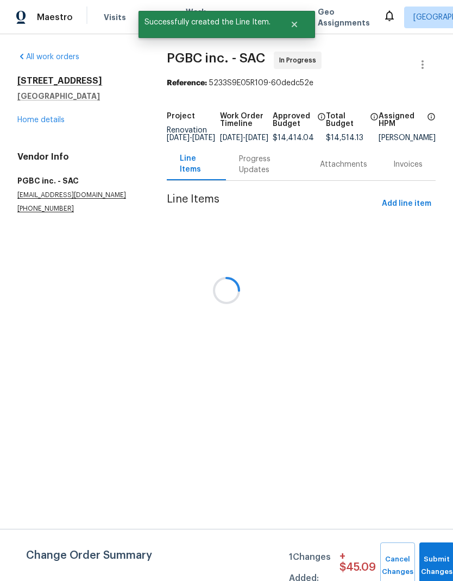
scroll to position [0, 0]
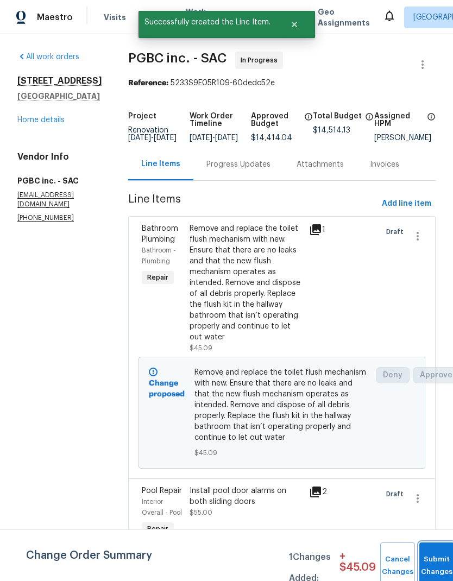
click at [436, 564] on span "Submit Changes" at bounding box center [437, 566] width 24 height 25
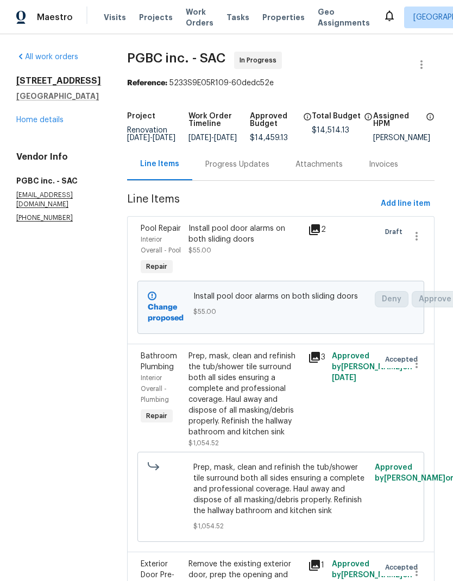
scroll to position [0, 1]
click at [46, 124] on link "Home details" at bounding box center [39, 120] width 47 height 8
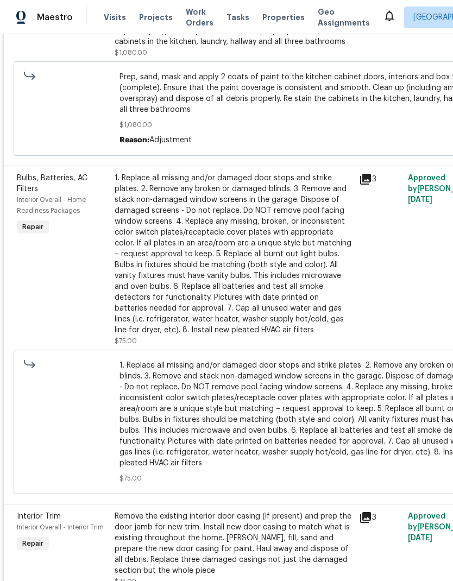
scroll to position [1245, 0]
